Goal: Check status: Check status

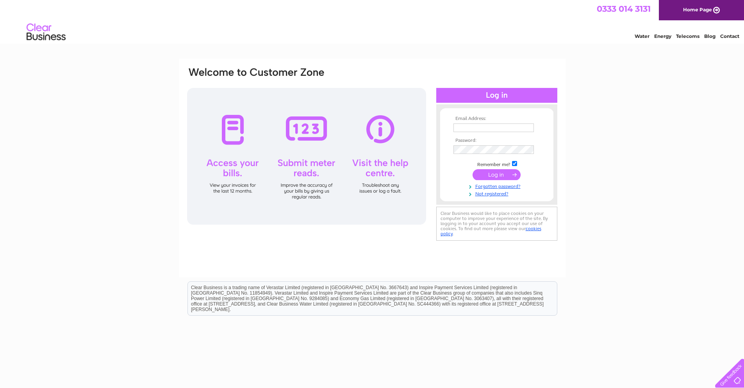
type input "[PERSON_NAME][EMAIL_ADDRESS][DOMAIN_NAME]"
click at [495, 176] on input "submit" at bounding box center [496, 174] width 48 height 11
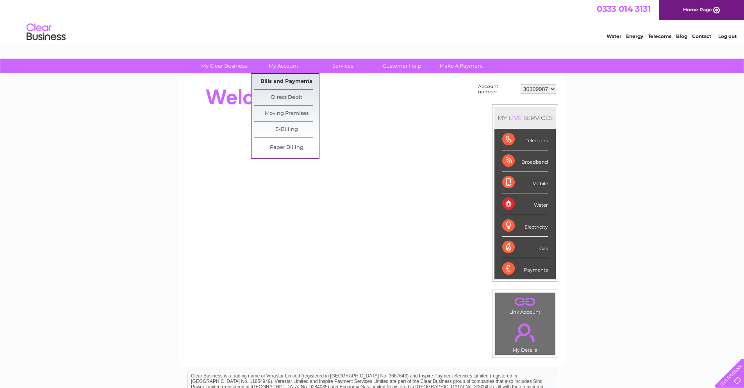
click at [282, 85] on link "Bills and Payments" at bounding box center [286, 82] width 64 height 16
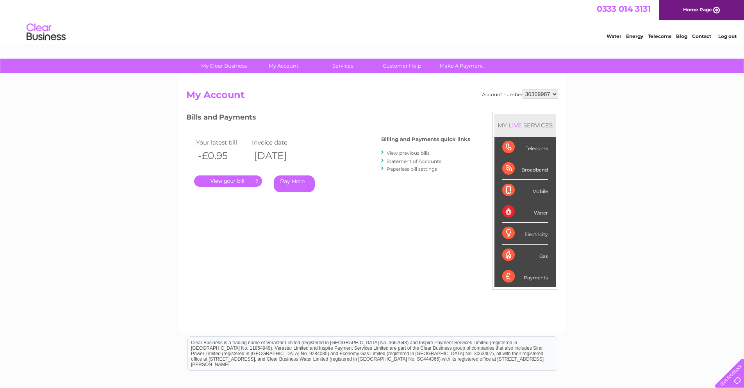
click at [403, 160] on link "Statement of Accounts" at bounding box center [414, 161] width 55 height 6
